Goal: Find specific fact: Find specific fact

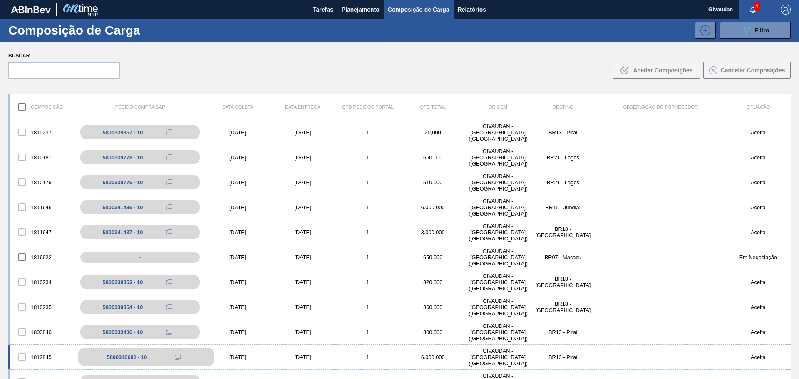
click at [145, 355] on div "5800346601 - 10" at bounding box center [127, 357] width 40 height 6
click at [138, 357] on div "5800346601 - 10" at bounding box center [127, 357] width 40 height 6
click at [117, 363] on div "5800346601 - 10" at bounding box center [146, 357] width 136 height 18
click at [118, 358] on div "5800346601 - 10" at bounding box center [127, 357] width 40 height 6
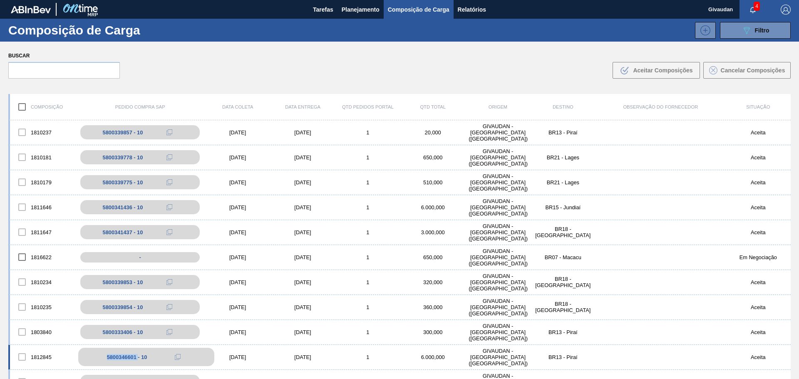
click at [118, 358] on div "5800346601 - 10" at bounding box center [127, 357] width 40 height 6
copy div "5800346601"
